Goal: Task Accomplishment & Management: Complete application form

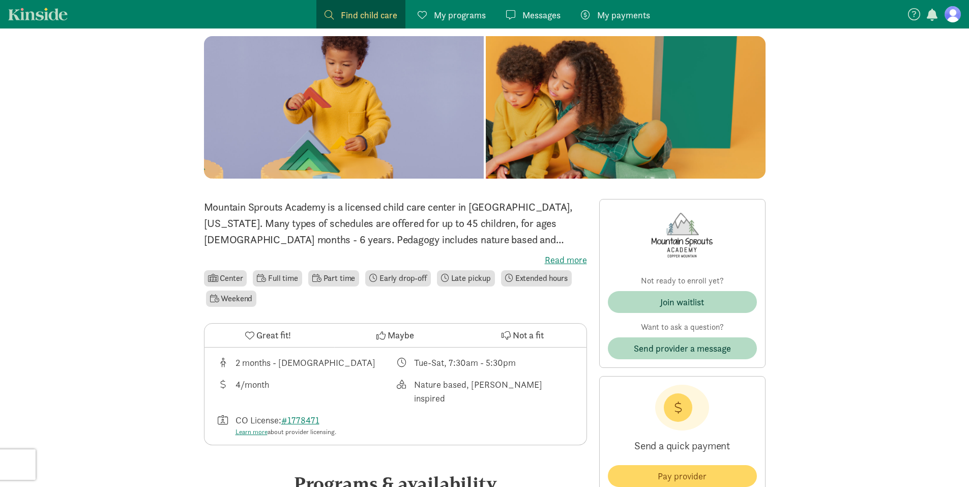
scroll to position [51, 0]
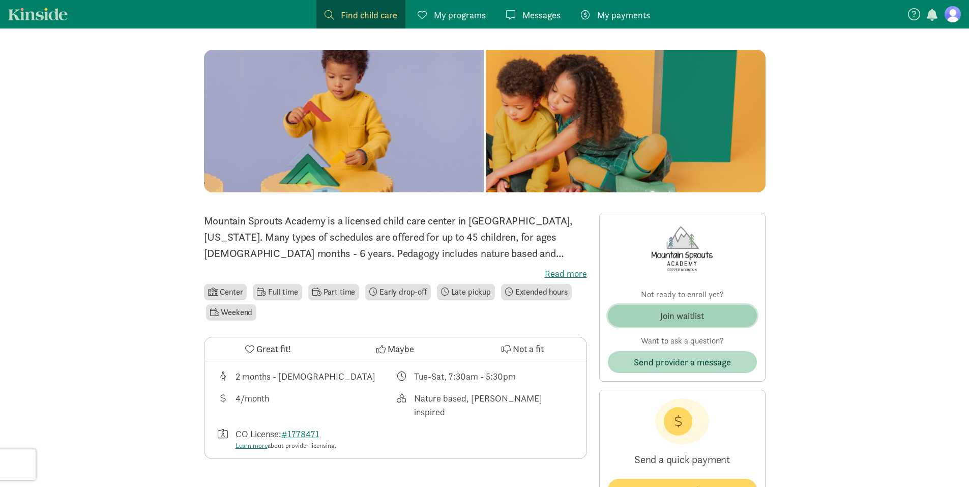
click at [718, 315] on span "Join waitlist" at bounding box center [682, 316] width 133 height 14
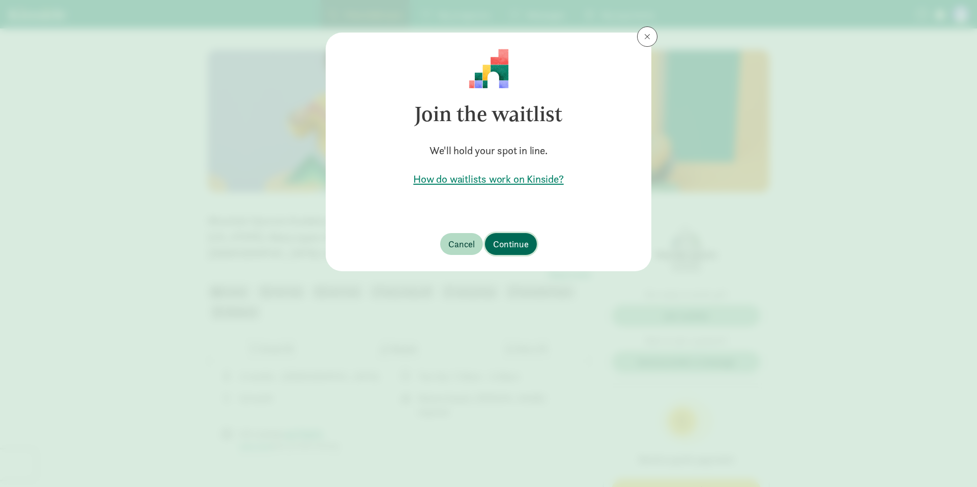
click at [514, 244] on span "Continue" at bounding box center [511, 244] width 36 height 14
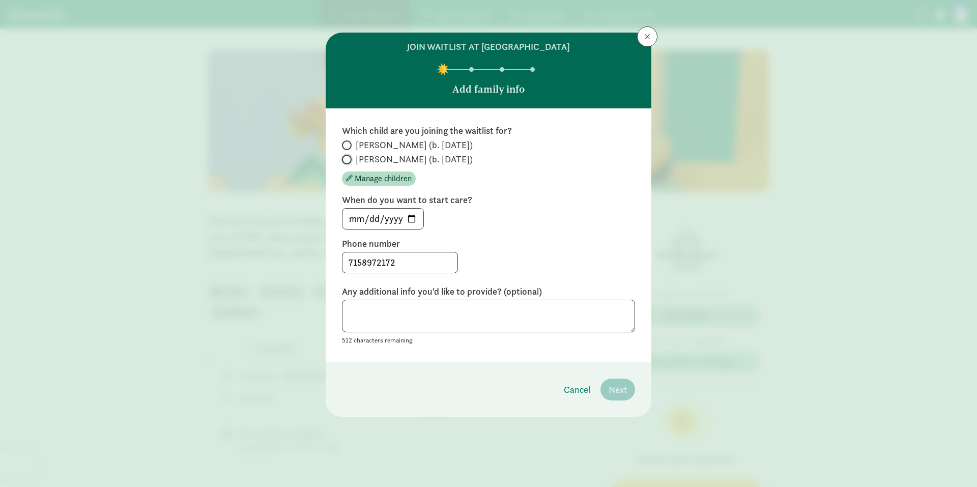
click at [345, 159] on input "[PERSON_NAME] (b. [DATE])" at bounding box center [345, 159] width 7 height 7
radio input "true"
click at [411, 219] on input "[DATE]" at bounding box center [382, 219] width 81 height 20
click at [394, 222] on input "[DATE]" at bounding box center [382, 219] width 81 height 20
click at [398, 218] on input "[DATE]" at bounding box center [382, 219] width 81 height 20
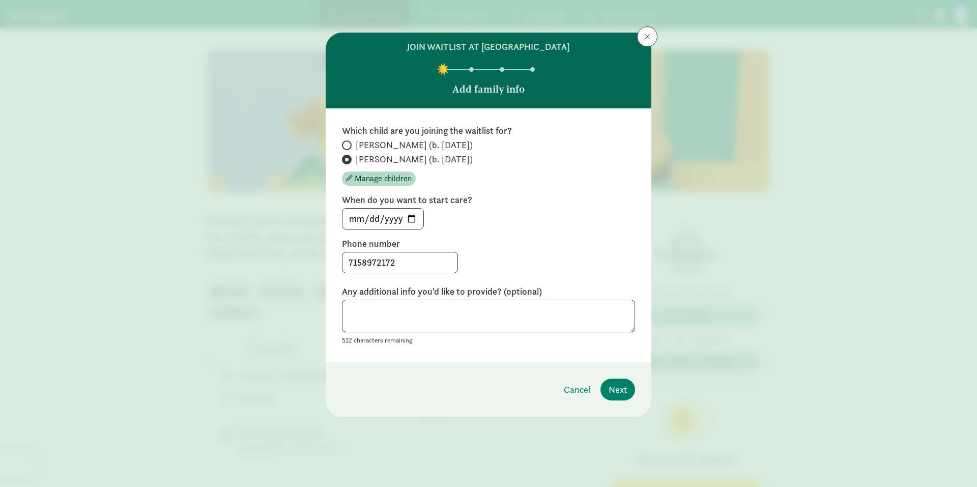
click at [469, 242] on label "Phone number" at bounding box center [488, 244] width 293 height 12
click at [409, 215] on input "[DATE]" at bounding box center [382, 219] width 81 height 20
type input "[DATE]"
click at [453, 311] on textarea at bounding box center [488, 316] width 293 height 33
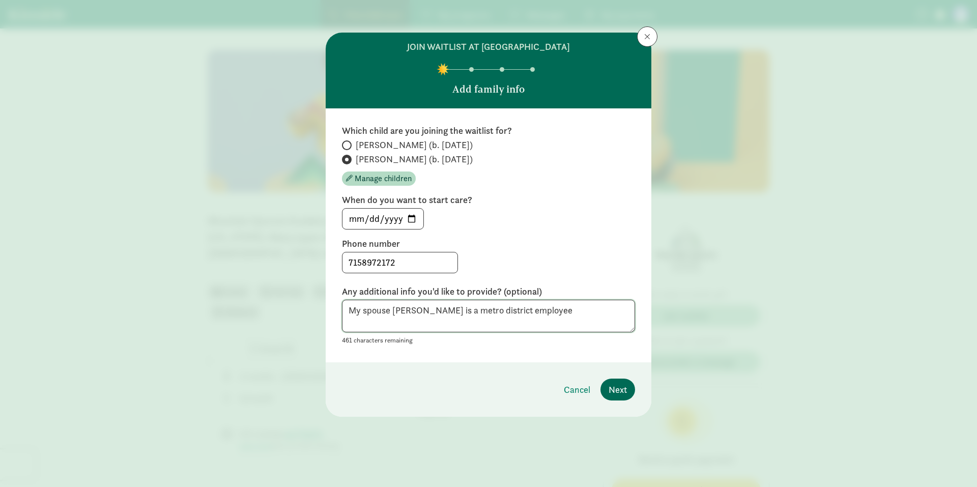
type textarea "My spouse [PERSON_NAME] is a metro district employee"
click at [614, 394] on span "Next" at bounding box center [618, 390] width 18 height 14
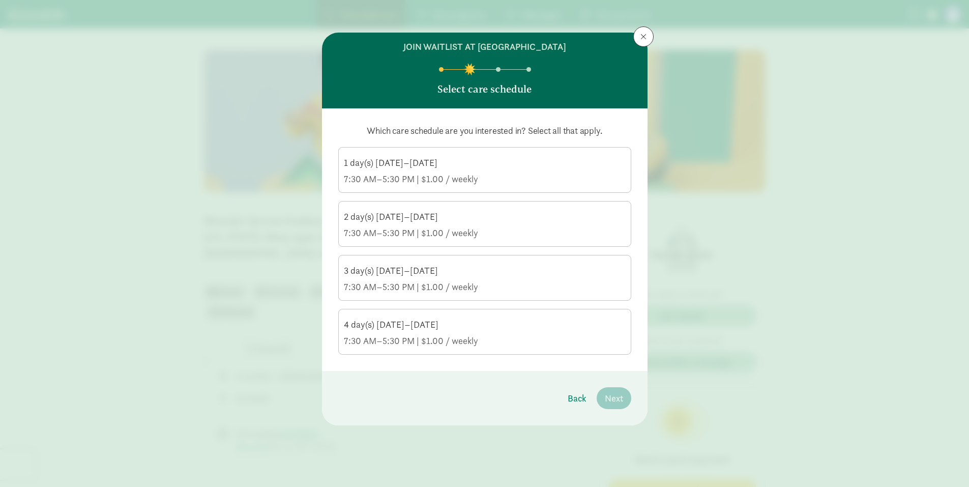
click at [516, 343] on div "7:30 AM–5:30 PM | $1.00 / weekly" at bounding box center [485, 341] width 282 height 12
click at [0, 0] on input "4 day(s) [DATE]–[DATE] 7:30 AM–5:30 PM | $1.00 / weekly" at bounding box center [0, 0] width 0 height 0
click at [616, 399] on span "Next" at bounding box center [614, 398] width 18 height 14
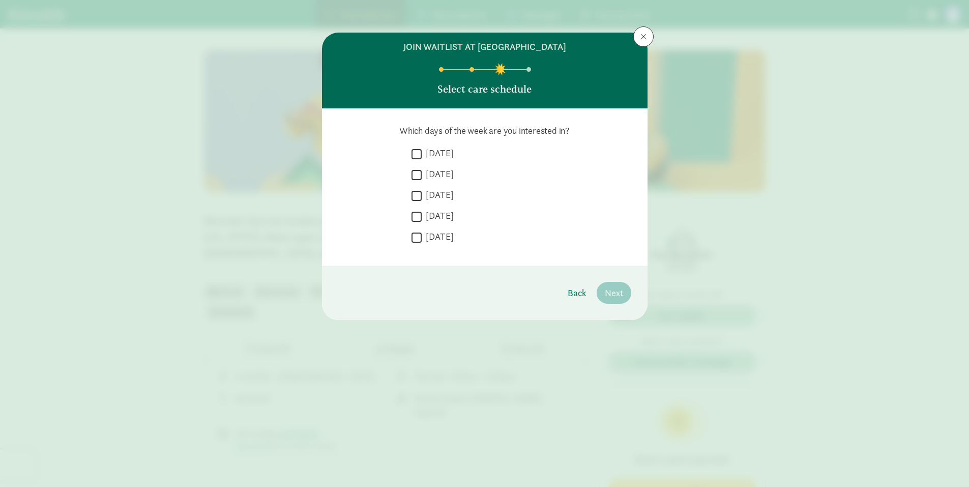
click at [434, 152] on label "[DATE]" at bounding box center [438, 153] width 32 height 12
click at [422, 152] on input "[DATE]" at bounding box center [417, 154] width 10 height 14
checkbox input "true"
click at [434, 174] on label "[DATE]" at bounding box center [438, 174] width 32 height 12
click at [422, 174] on input "[DATE]" at bounding box center [417, 175] width 10 height 14
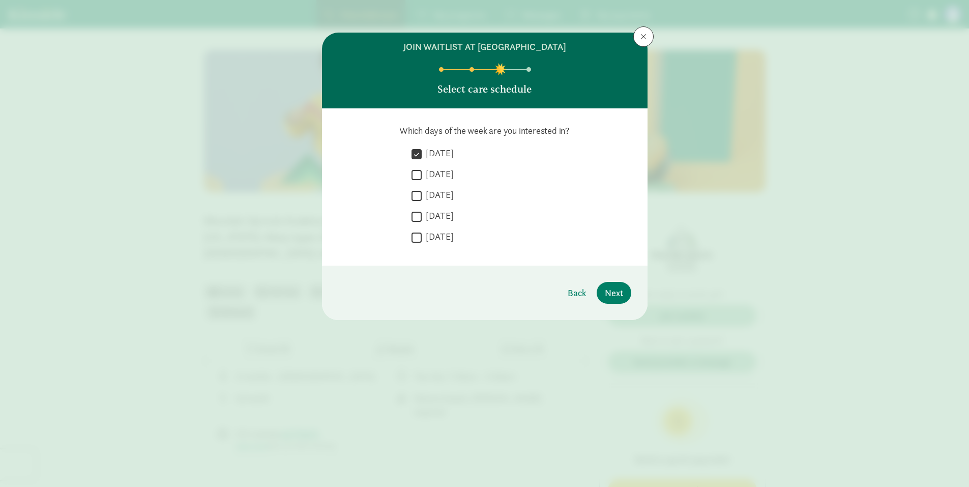
checkbox input "true"
click at [434, 193] on label "[DATE]" at bounding box center [438, 195] width 32 height 12
click at [422, 193] on input "[DATE]" at bounding box center [417, 196] width 10 height 14
checkbox input "true"
click at [438, 212] on label "[DATE]" at bounding box center [438, 216] width 32 height 12
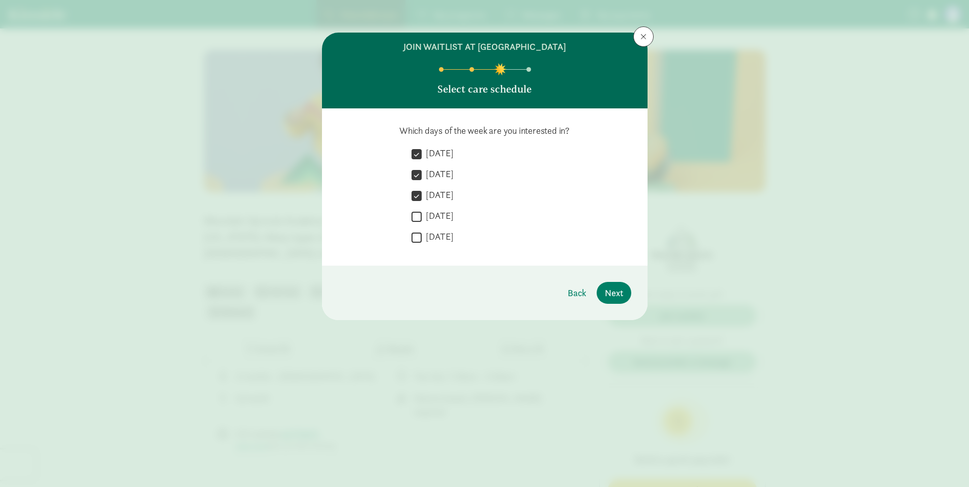
click at [422, 212] on input "[DATE]" at bounding box center [417, 217] width 10 height 14
checkbox input "true"
click at [438, 235] on label "[DATE]" at bounding box center [438, 236] width 32 height 12
click at [422, 235] on input "[DATE]" at bounding box center [417, 237] width 10 height 14
checkbox input "true"
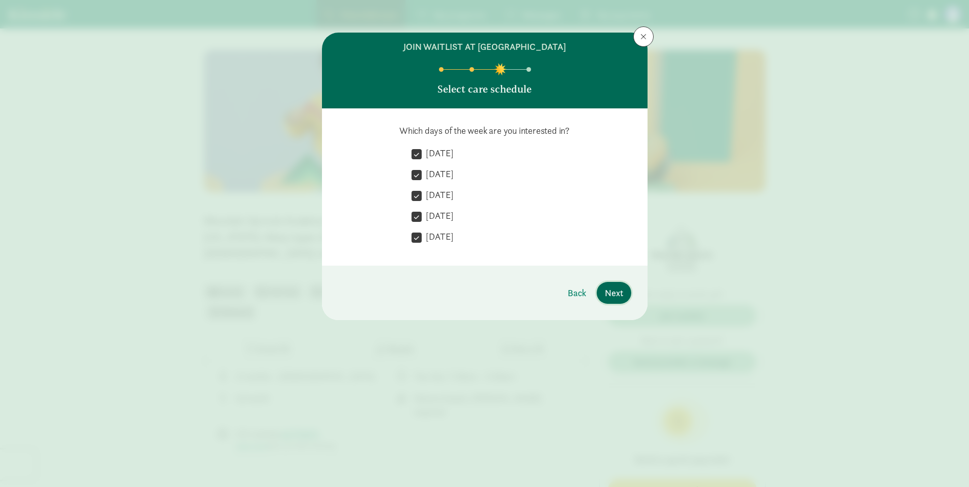
click at [609, 288] on span "Next" at bounding box center [614, 293] width 18 height 14
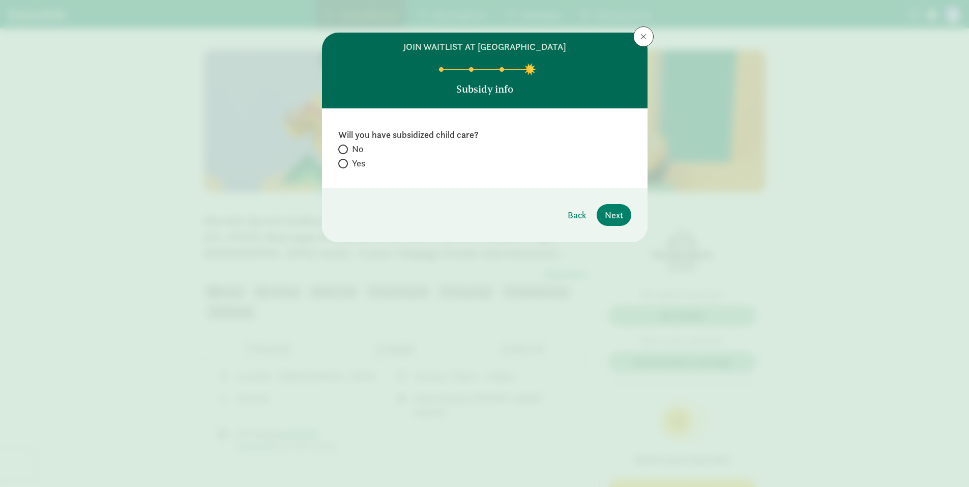
click at [359, 163] on span "Yes" at bounding box center [358, 163] width 13 height 12
click at [345, 163] on input "Yes" at bounding box center [341, 163] width 7 height 7
radio input "true"
click at [347, 157] on label "No" at bounding box center [484, 163] width 293 height 12
click at [345, 146] on input "No" at bounding box center [341, 149] width 7 height 7
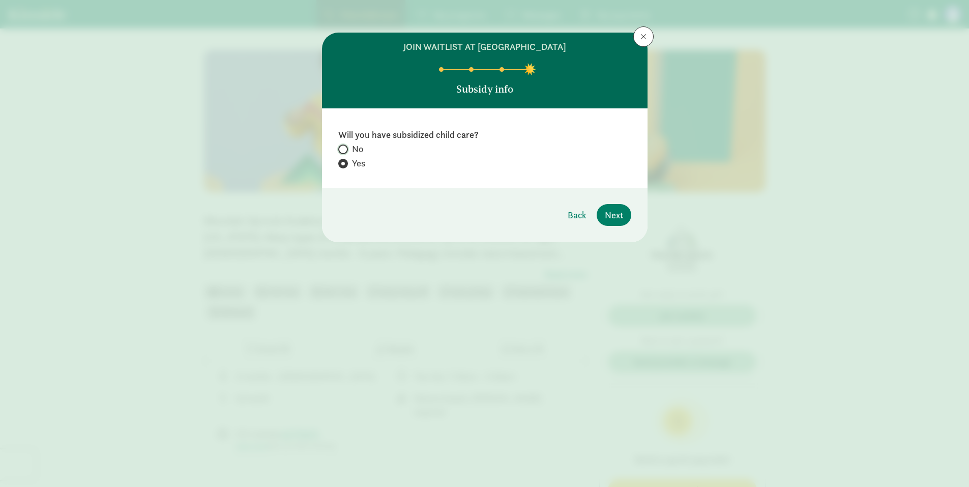
radio input "true"
click at [611, 218] on span "Next" at bounding box center [614, 215] width 18 height 14
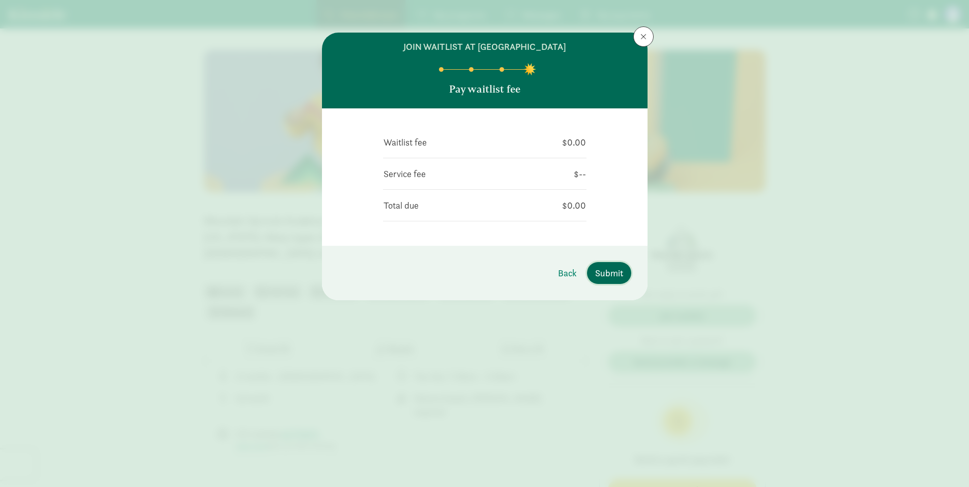
click at [617, 275] on span "Submit" at bounding box center [609, 273] width 28 height 14
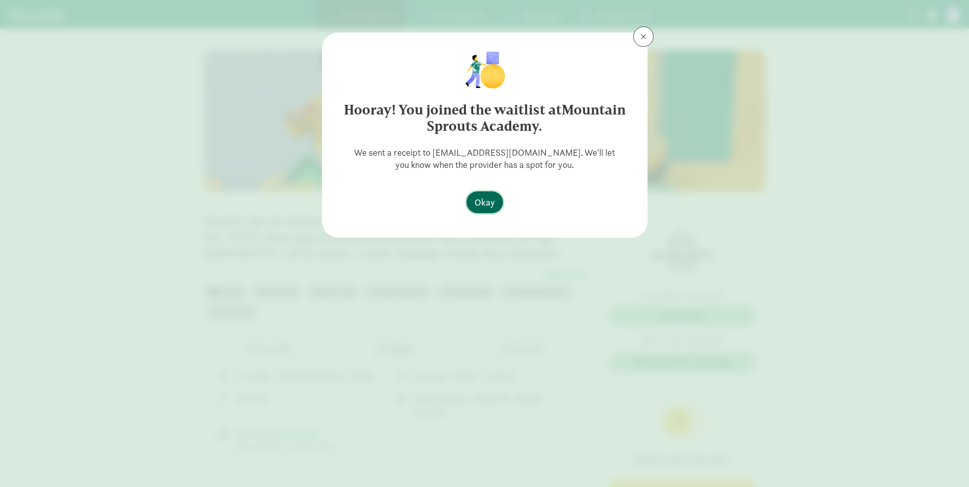
click at [489, 206] on span "Okay" at bounding box center [485, 202] width 20 height 14
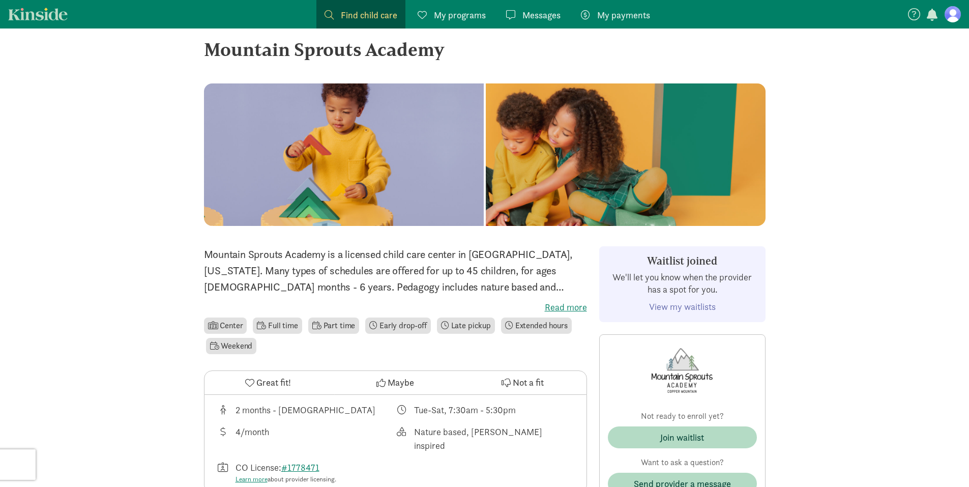
scroll to position [0, 0]
